Goal: Transaction & Acquisition: Purchase product/service

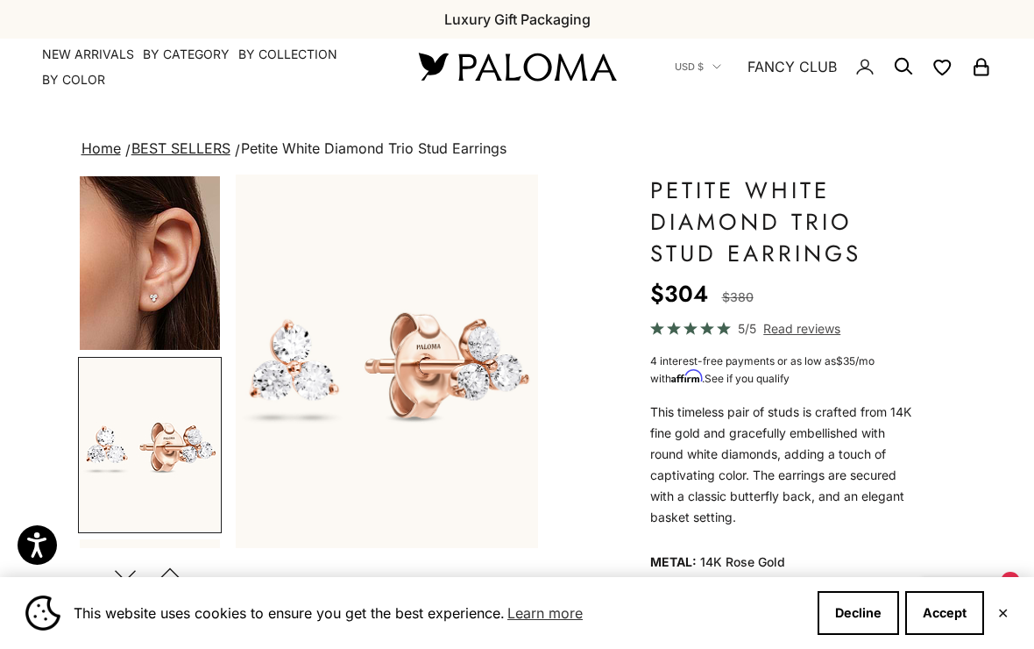
click at [163, 304] on img "Go to item 4" at bounding box center [150, 263] width 140 height 174
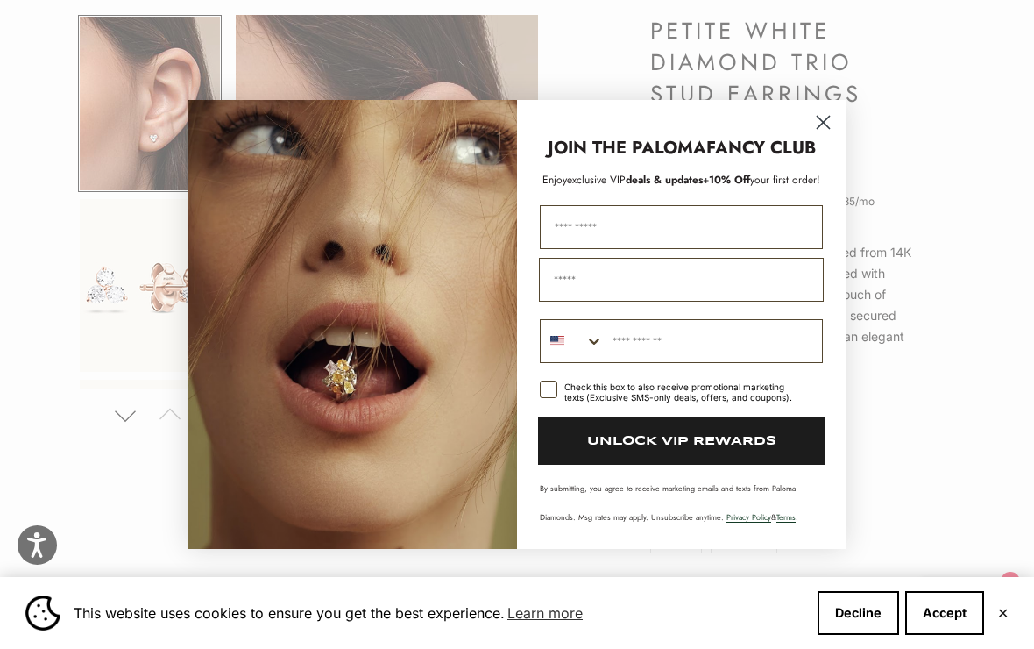
scroll to position [191, 0]
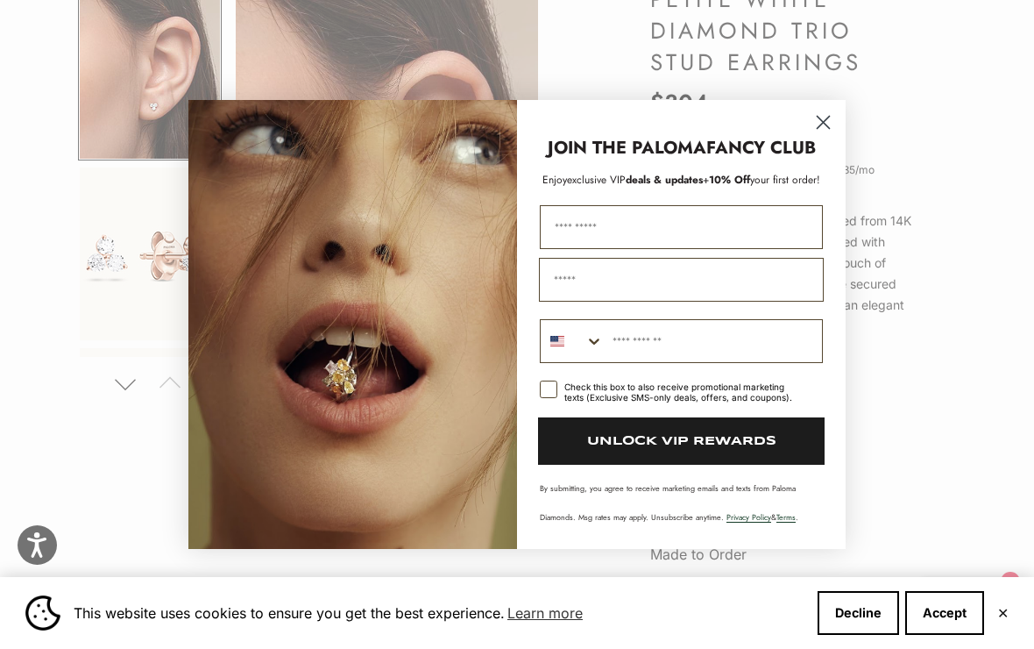
click at [819, 135] on circle "Close dialog" at bounding box center [823, 122] width 29 height 29
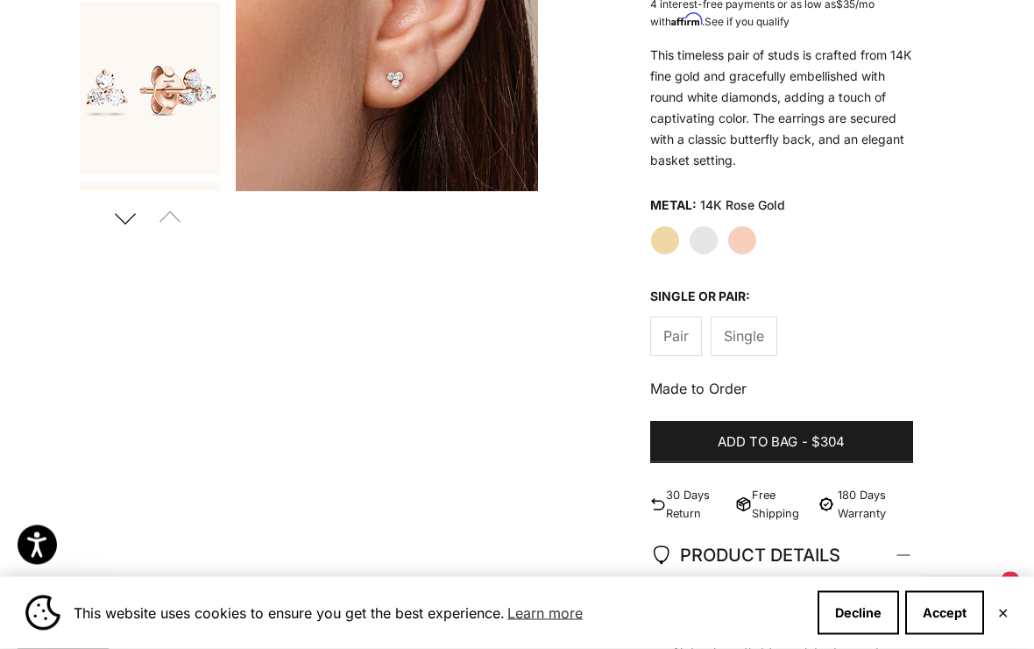
scroll to position [382, 0]
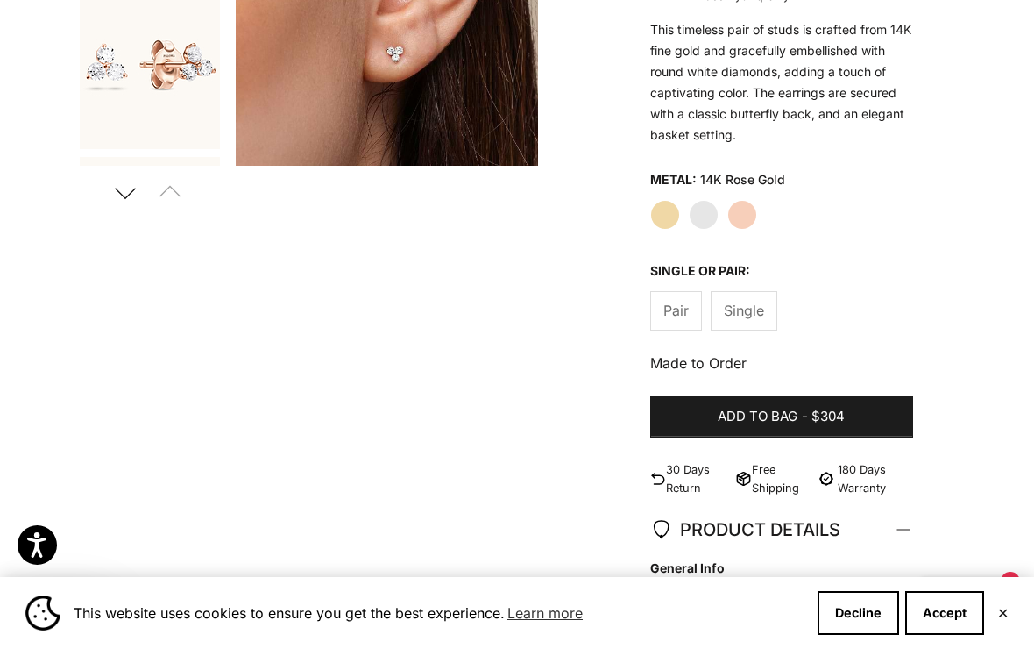
click at [845, 414] on span "$304" at bounding box center [828, 417] width 33 height 22
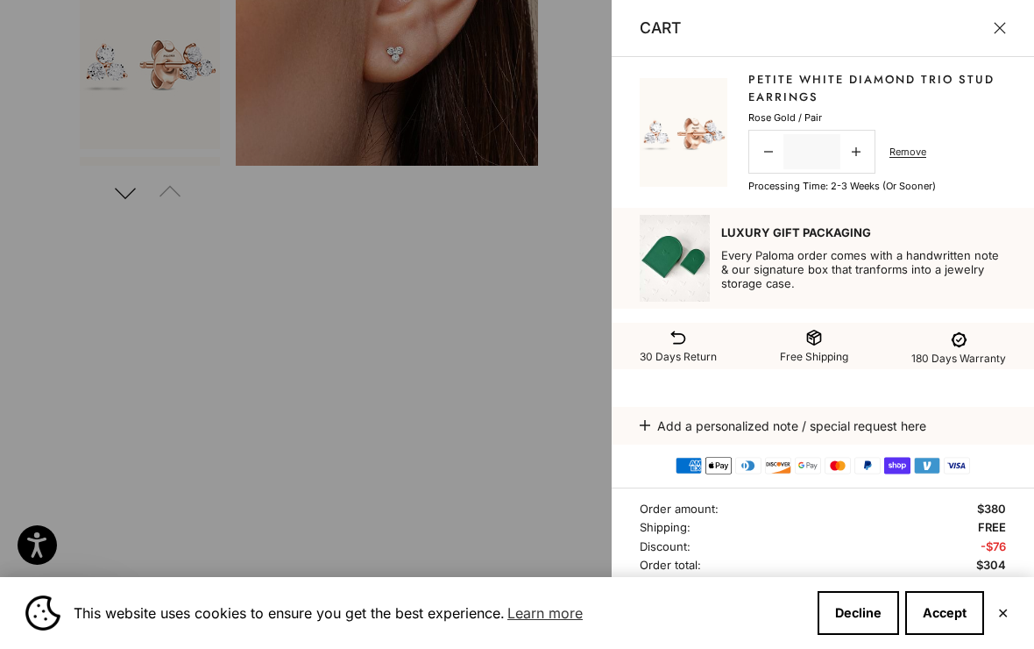
click at [1003, 22] on button "Close" at bounding box center [1000, 28] width 12 height 12
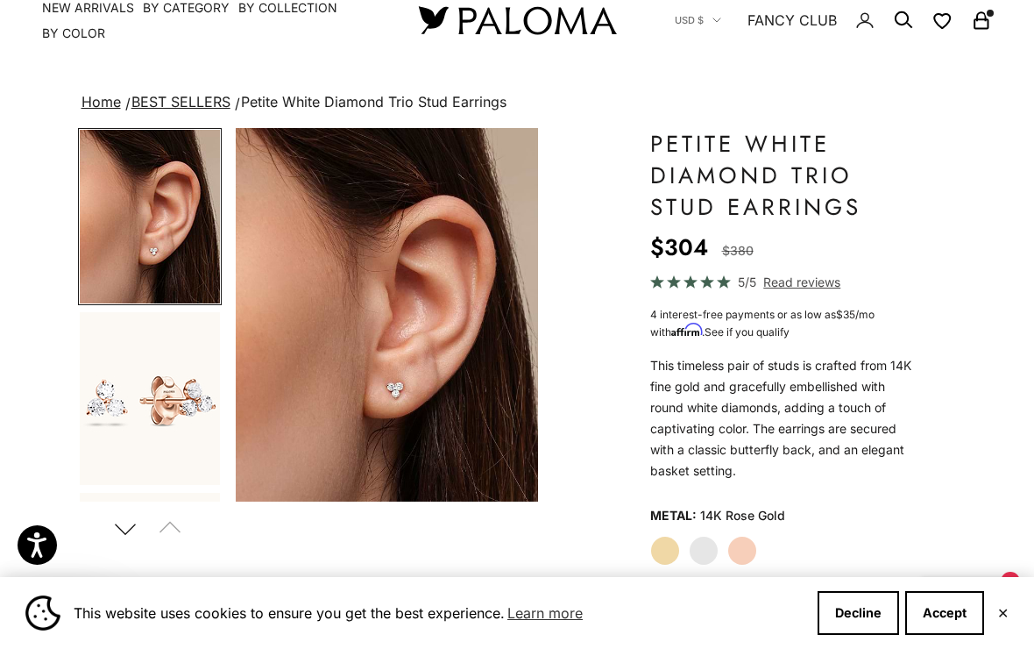
scroll to position [0, 0]
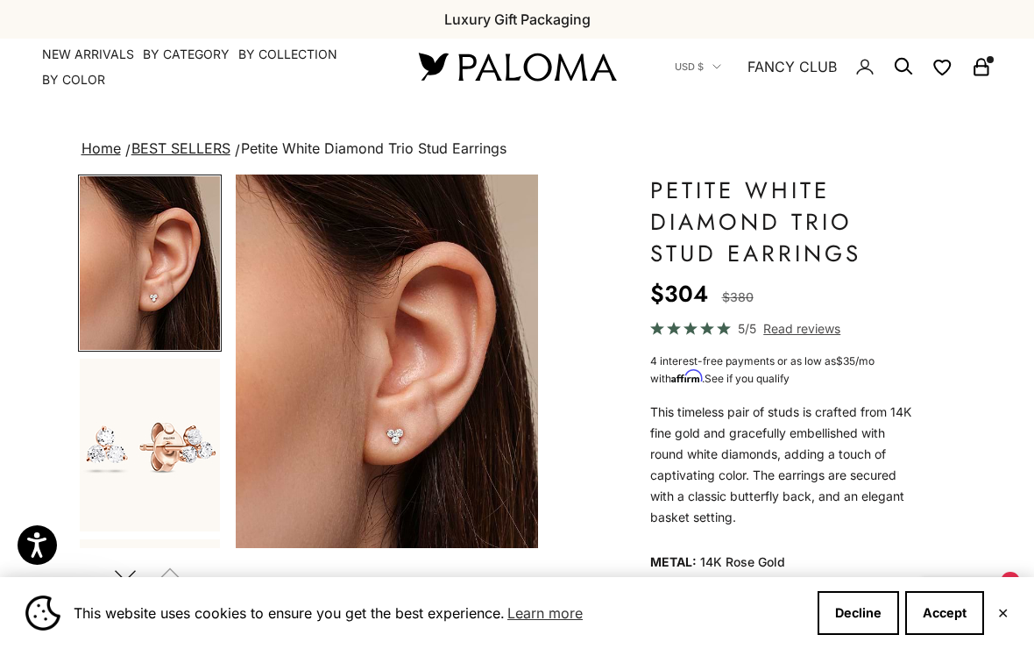
click at [113, 57] on link "NEW ARRIVALS" at bounding box center [88, 55] width 92 height 18
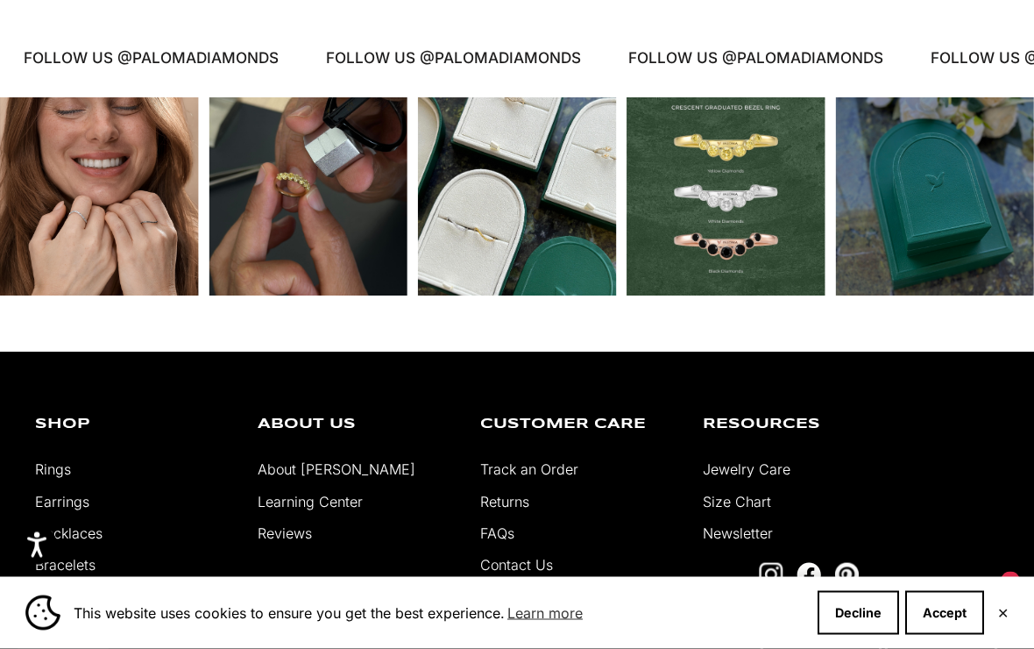
scroll to position [3327, 0]
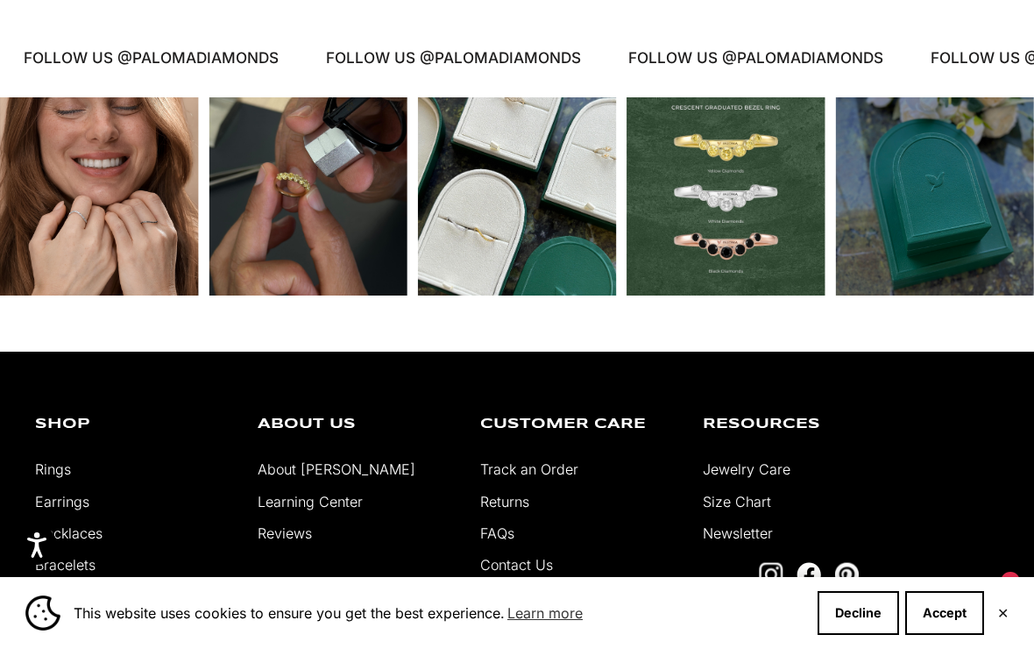
click at [334, 468] on link "About [PERSON_NAME]" at bounding box center [337, 469] width 158 height 18
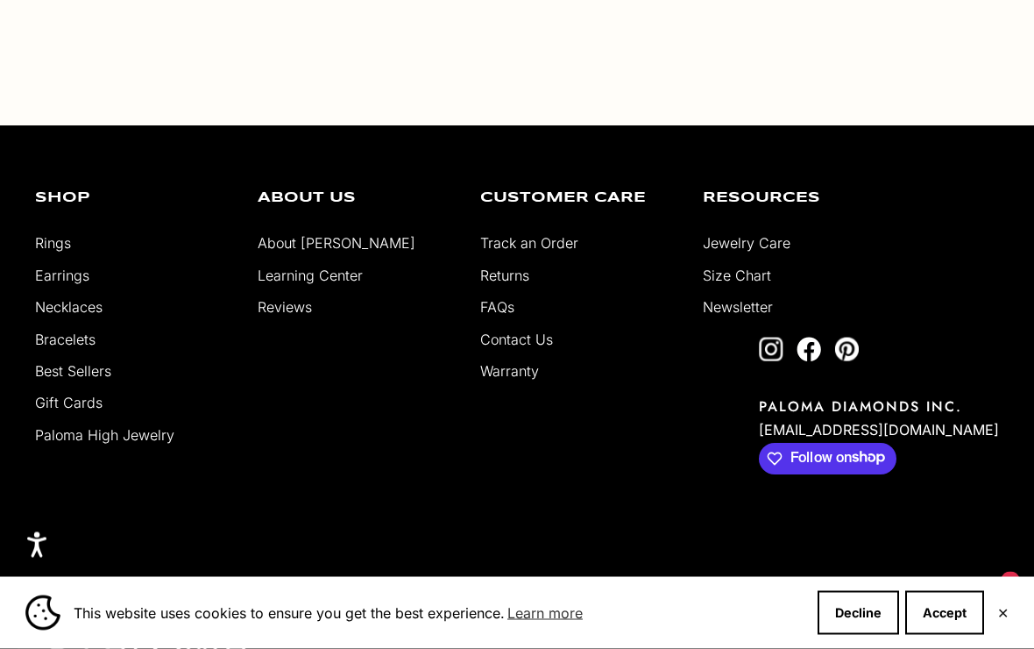
scroll to position [3074, 0]
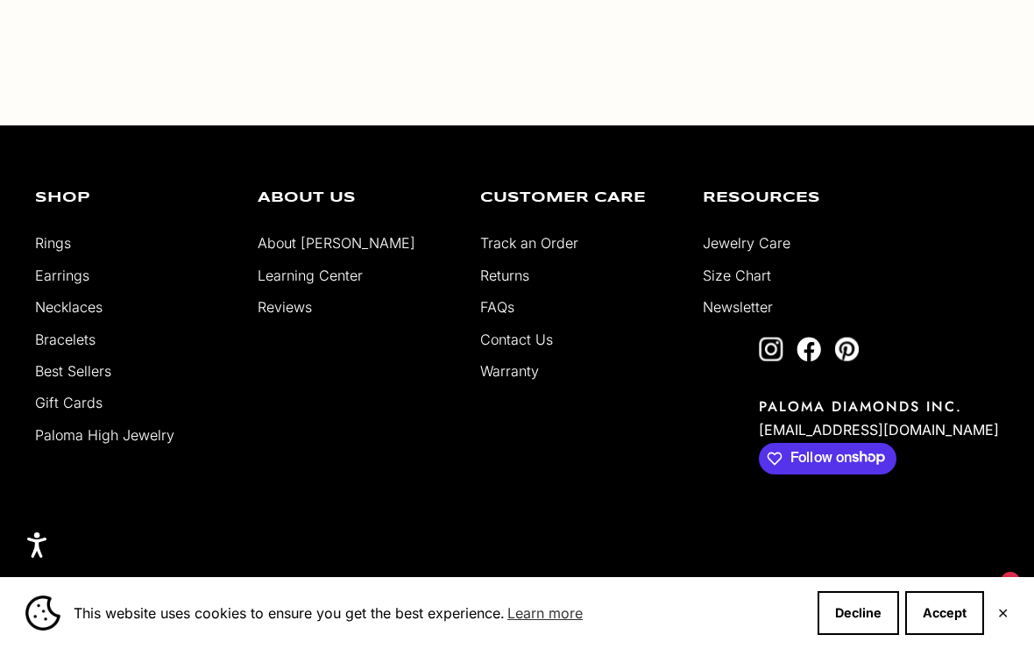
click at [90, 316] on link "Necklaces" at bounding box center [68, 307] width 67 height 18
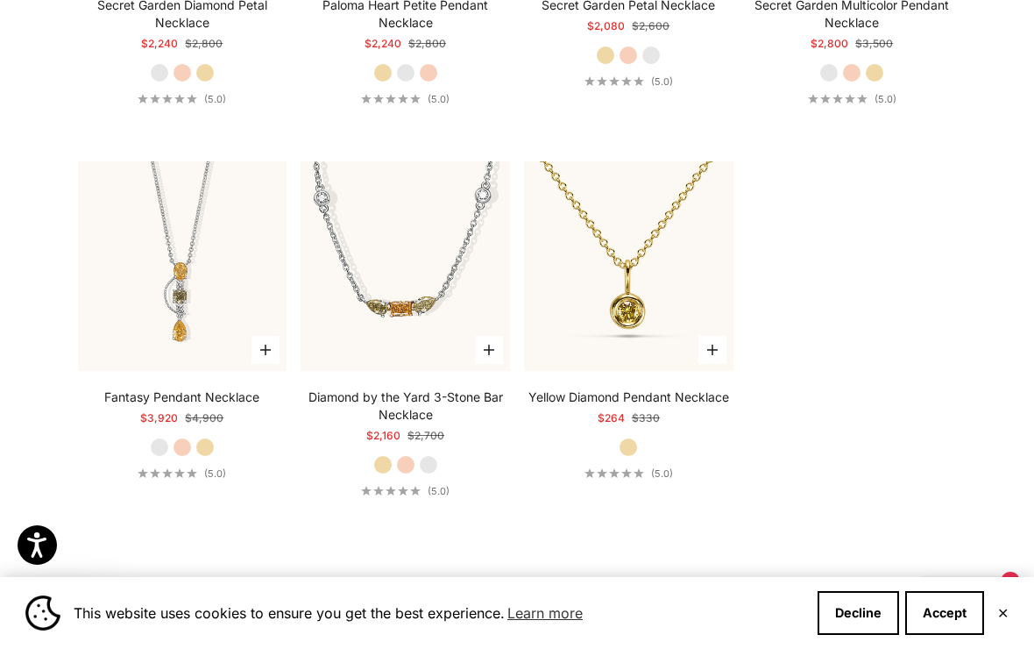
scroll to position [1900, 0]
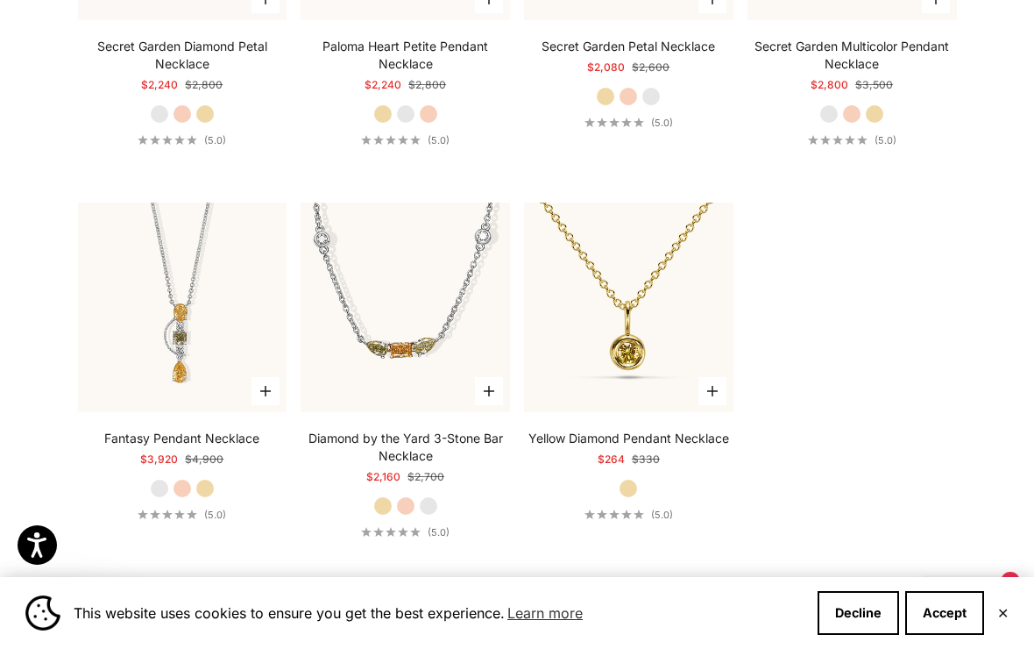
click at [632, 376] on img at bounding box center [629, 307] width 231 height 231
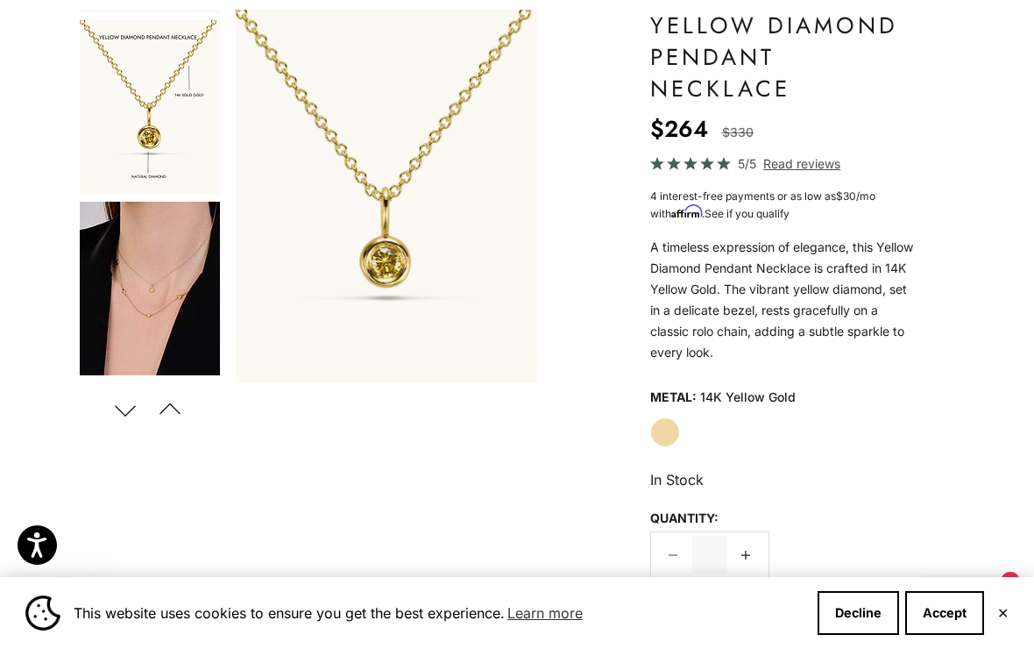
scroll to position [402, 0]
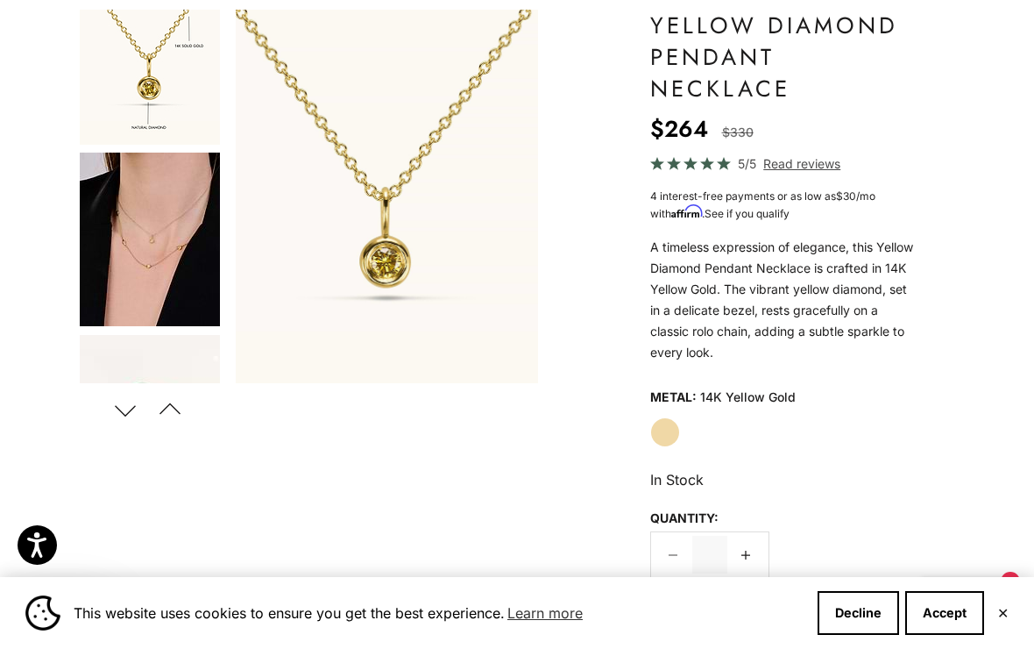
click at [157, 280] on img "Go to item 4" at bounding box center [150, 239] width 140 height 174
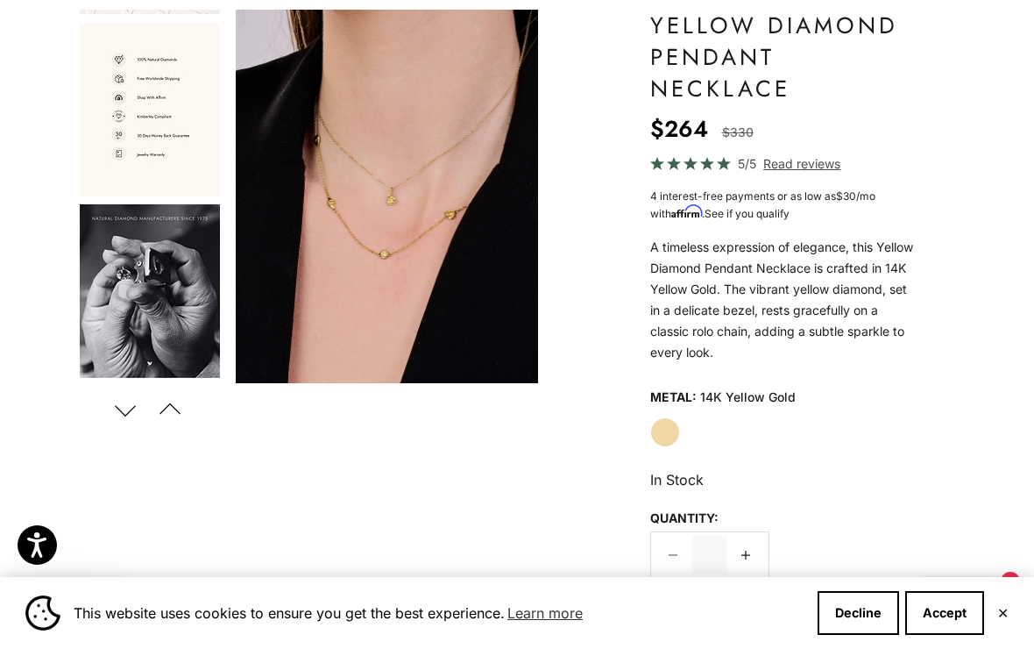
scroll to position [1076, 0]
click at [396, 241] on img "Item 4 of 8" at bounding box center [387, 196] width 302 height 373
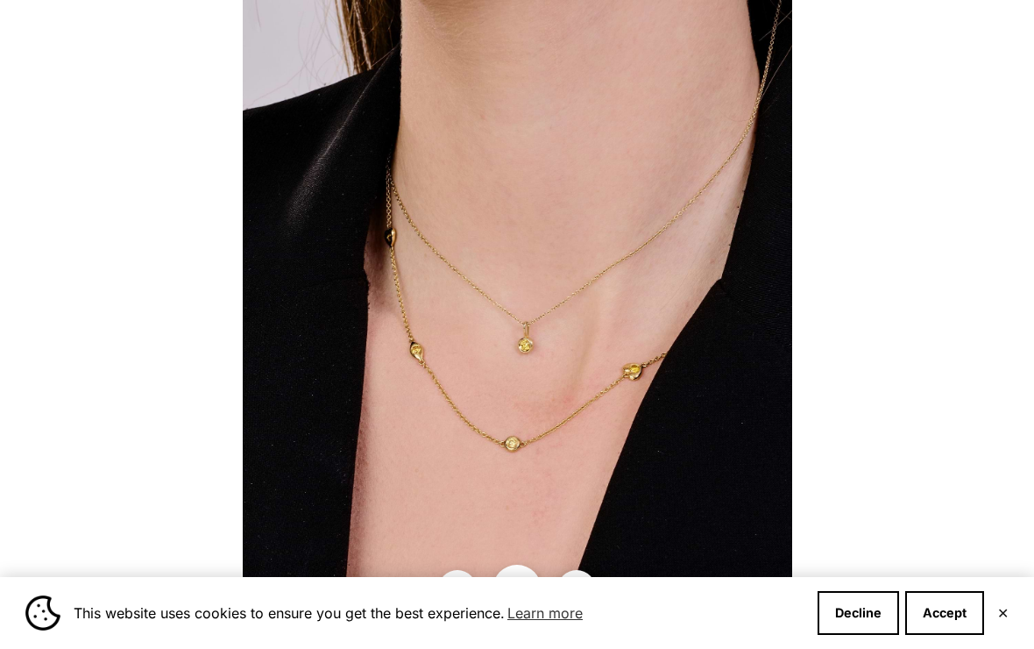
click at [881, 294] on div at bounding box center [517, 324] width 1034 height 649
click at [745, 362] on img at bounding box center [518, 339] width 550 height 678
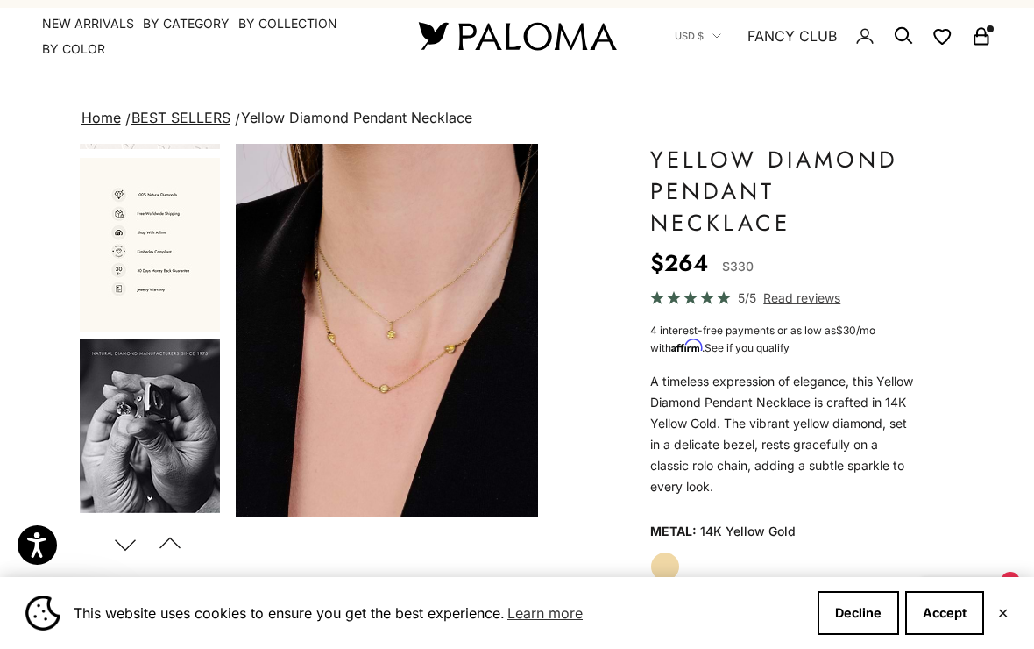
scroll to position [29, 0]
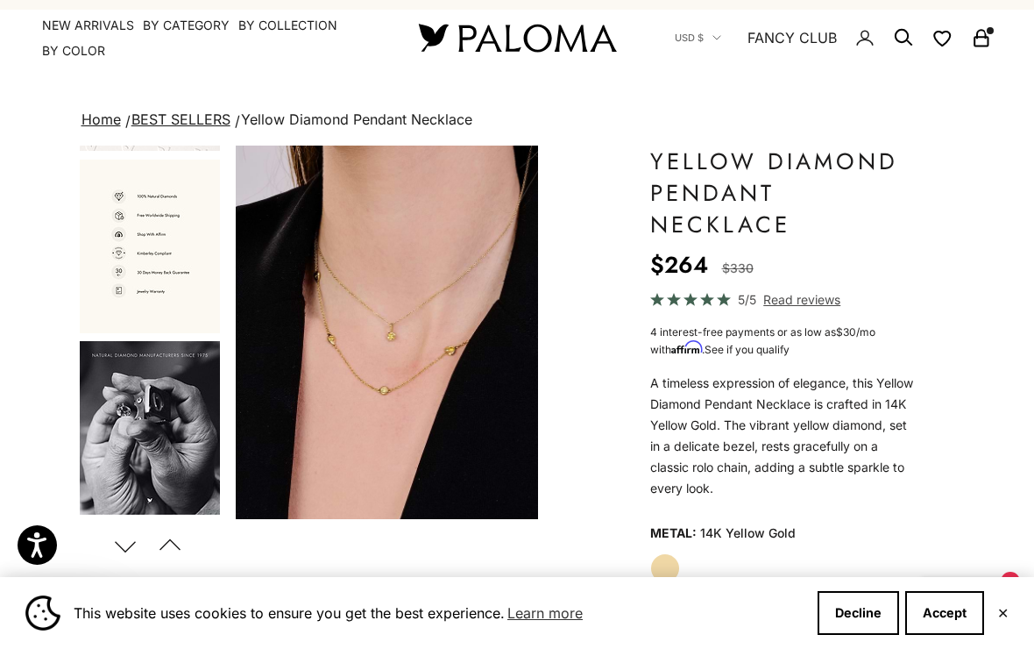
click at [801, 305] on span "Read reviews" at bounding box center [801, 299] width 77 height 20
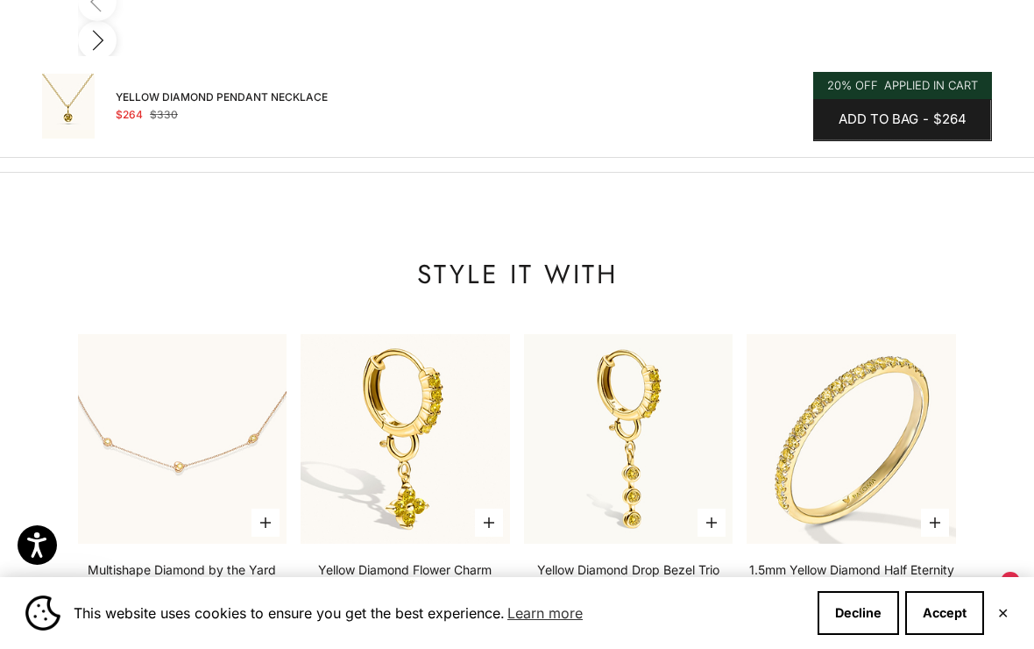
scroll to position [0, 1340]
click at [899, 369] on img at bounding box center [851, 438] width 231 height 231
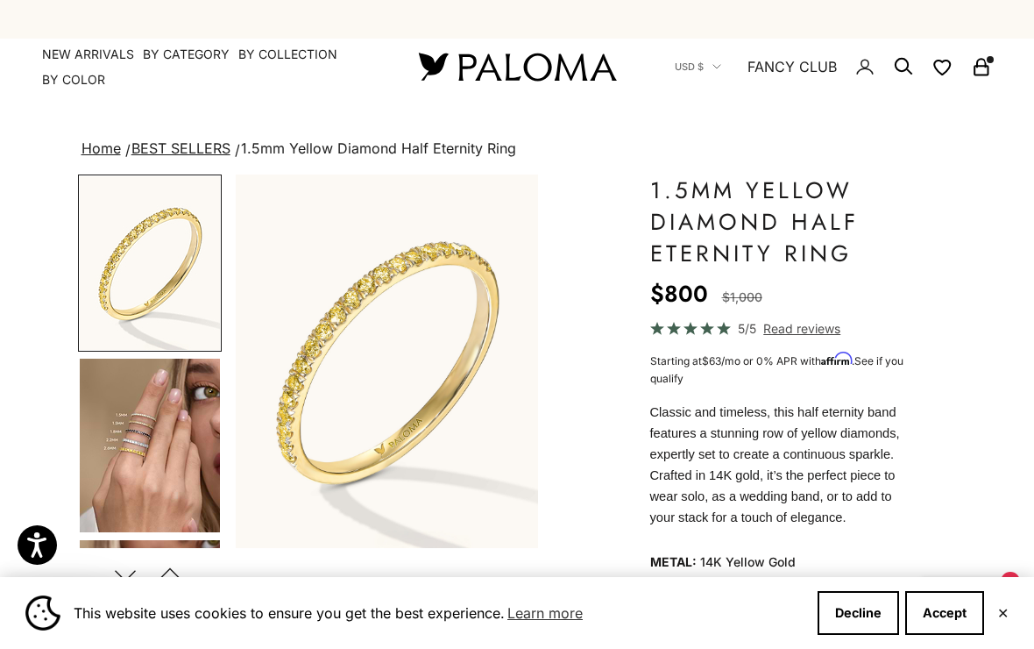
click at [160, 460] on img "Go to item 4" at bounding box center [150, 445] width 140 height 174
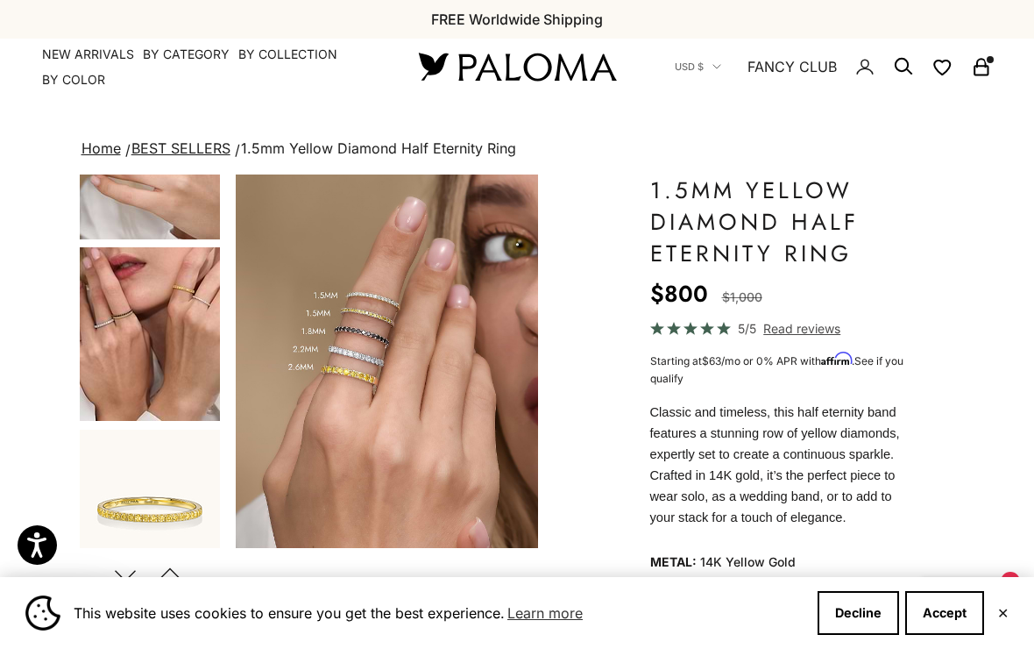
scroll to position [472, 0]
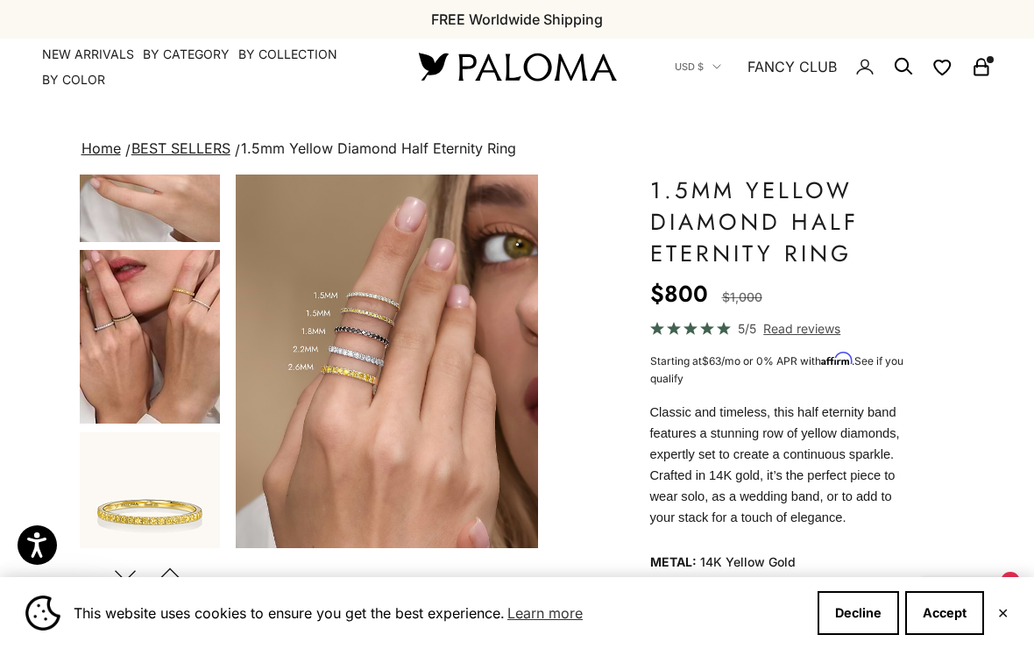
click at [181, 362] on img "Go to item 6" at bounding box center [150, 337] width 140 height 174
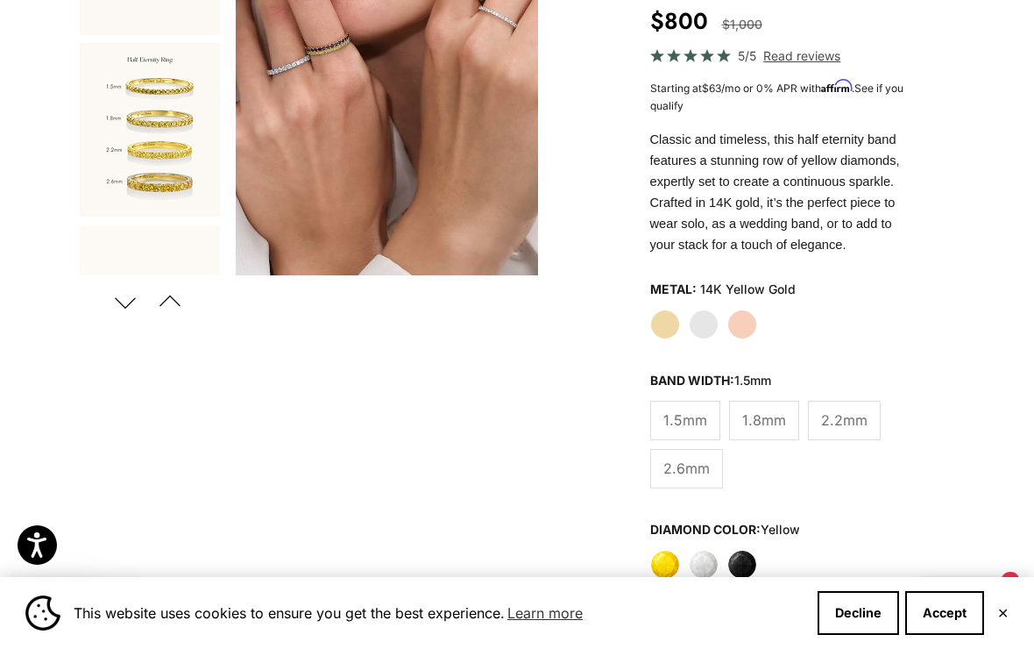
scroll to position [273, 0]
click at [844, 417] on span "2.2mm" at bounding box center [844, 419] width 46 height 23
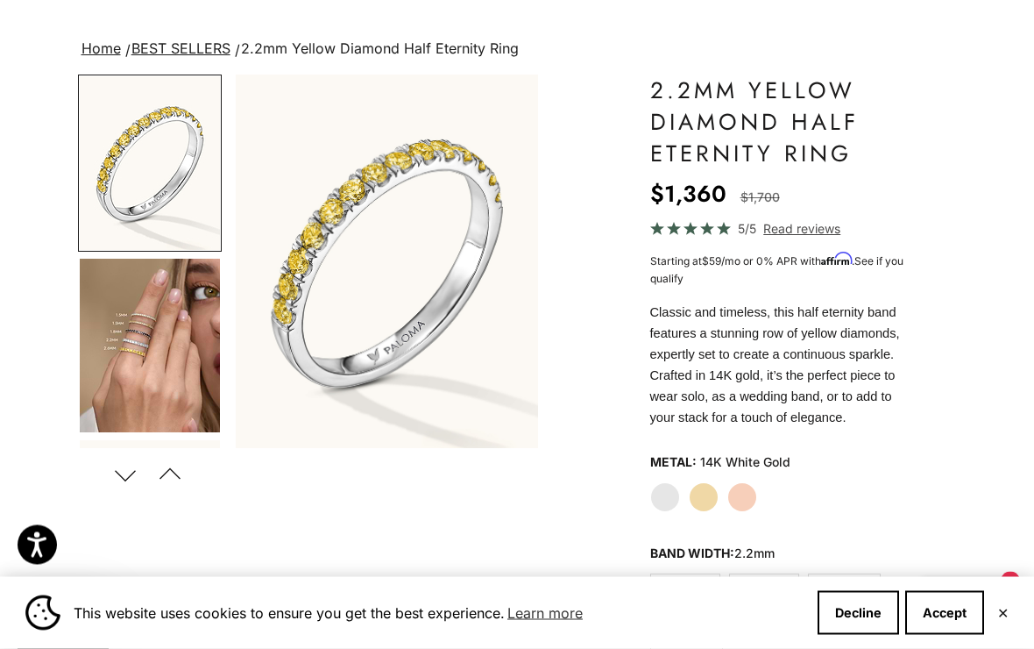
scroll to position [130, 0]
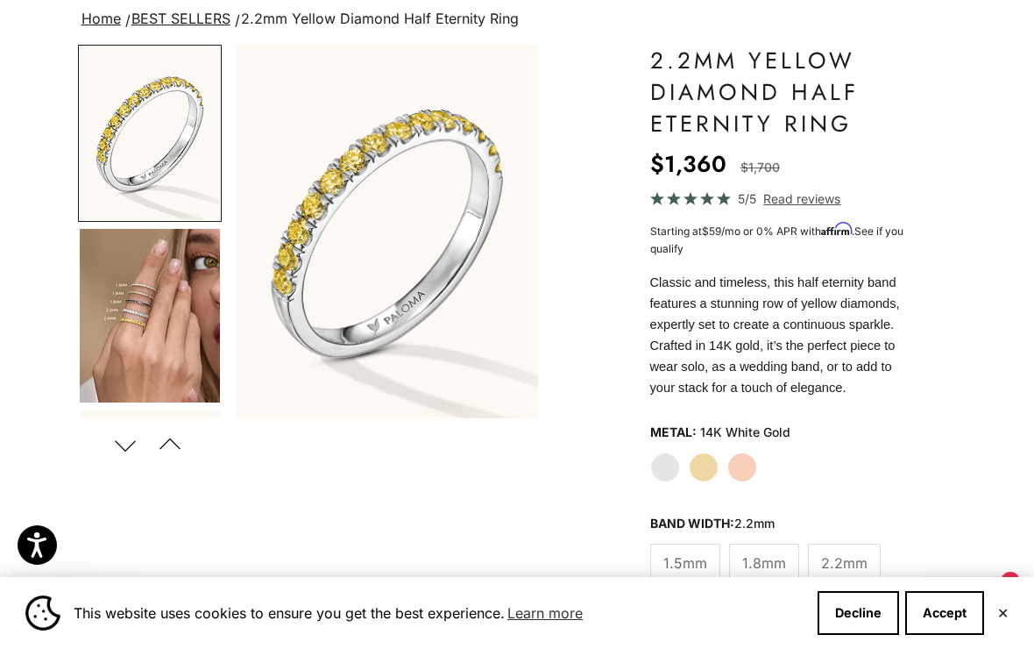
click at [703, 455] on label "Yellow Gold" at bounding box center [704, 467] width 30 height 30
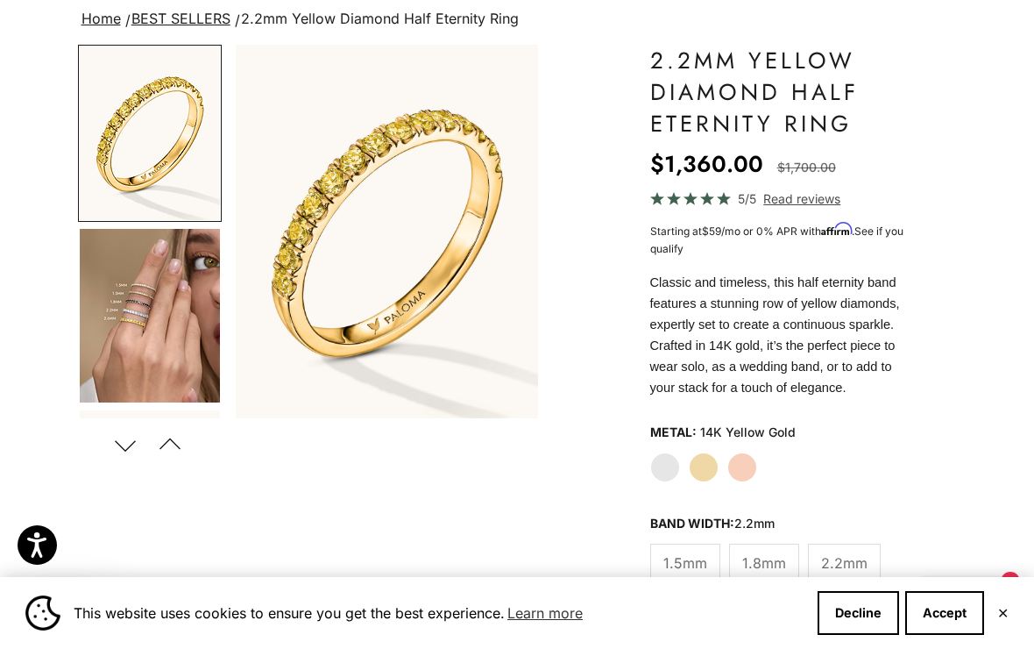
click at [758, 457] on div "White Gold Yellow Gold Rose Gold" at bounding box center [781, 467] width 263 height 30
click at [748, 468] on label "Rose Gold" at bounding box center [742, 467] width 30 height 30
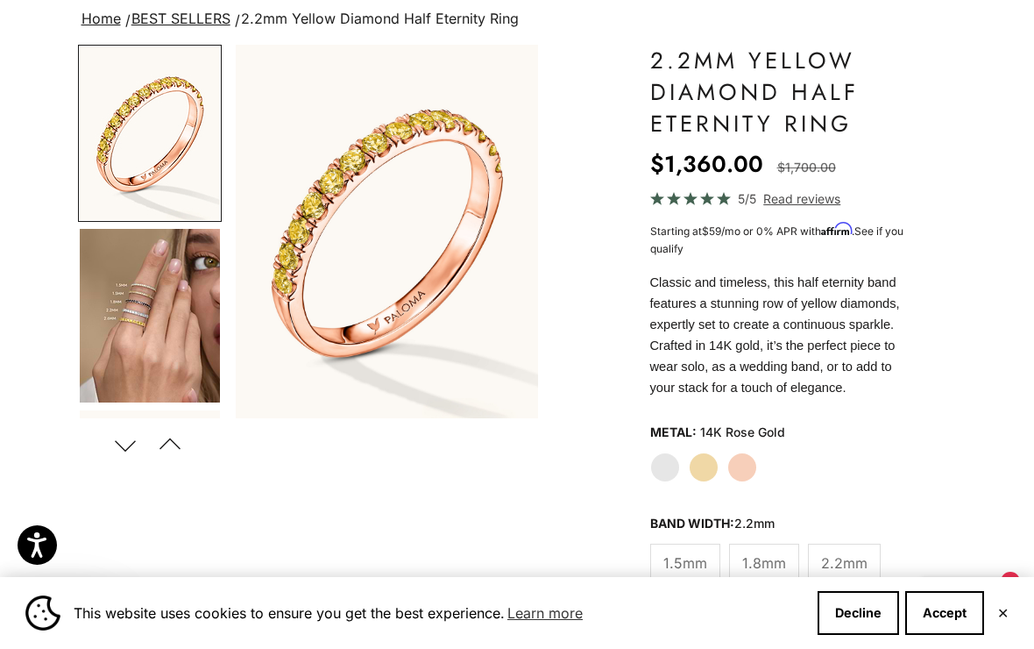
click at [714, 465] on label "Yellow Gold" at bounding box center [704, 467] width 30 height 30
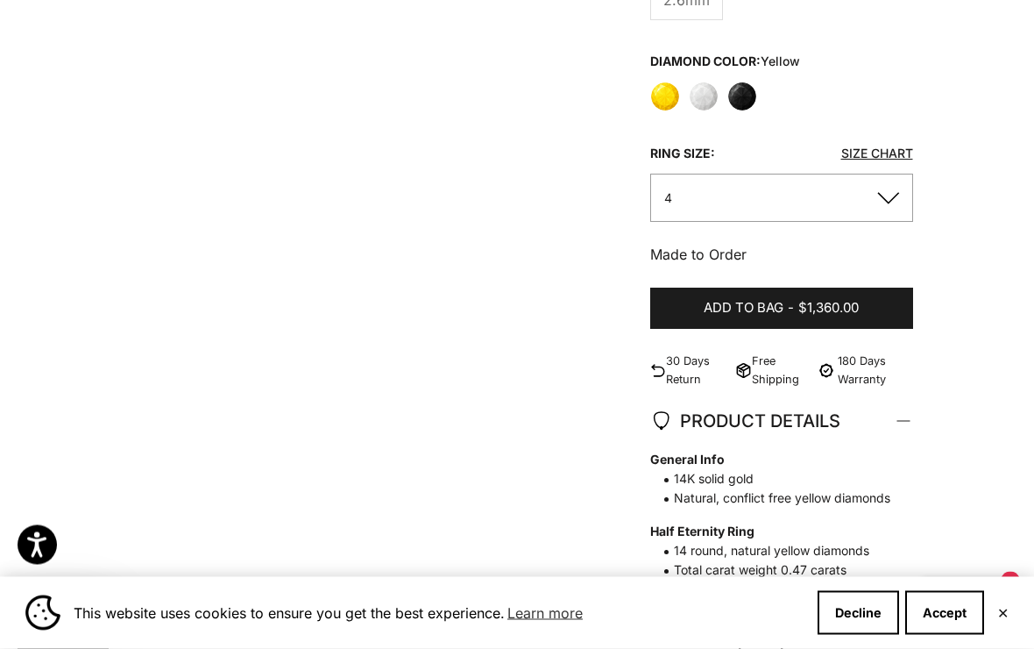
scroll to position [741, 0]
click at [889, 199] on button "4" at bounding box center [781, 198] width 263 height 48
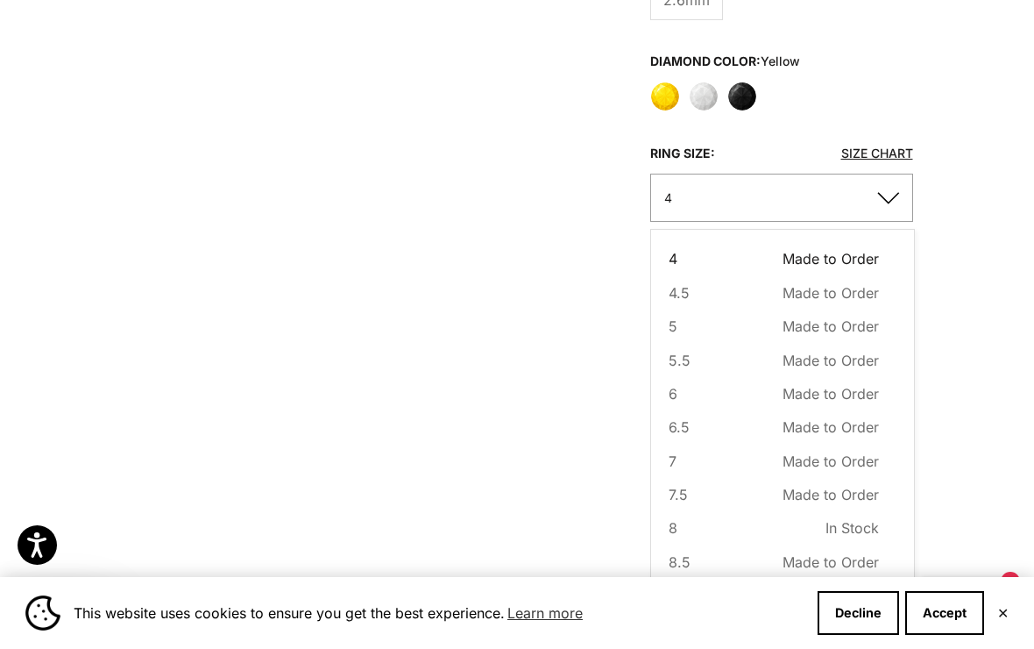
click at [671, 393] on span "6" at bounding box center [673, 393] width 9 height 23
